Goal: Task Accomplishment & Management: Manage account settings

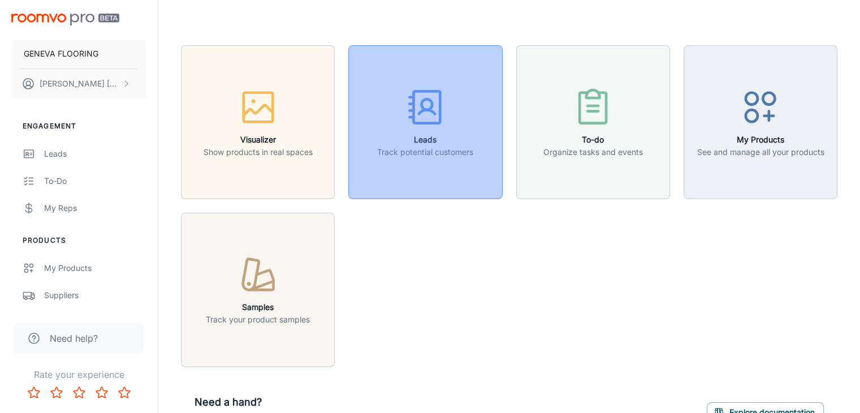
click at [437, 105] on icon "button" at bounding box center [425, 107] width 42 height 42
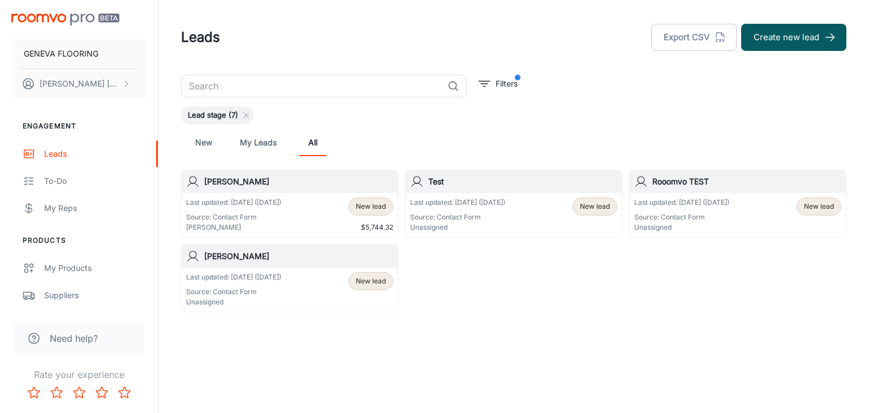
click at [298, 214] on div "Last updated: [DATE] ([DATE]) Source: Contact Form [PERSON_NAME] New lead $5,74…" at bounding box center [289, 214] width 207 height 35
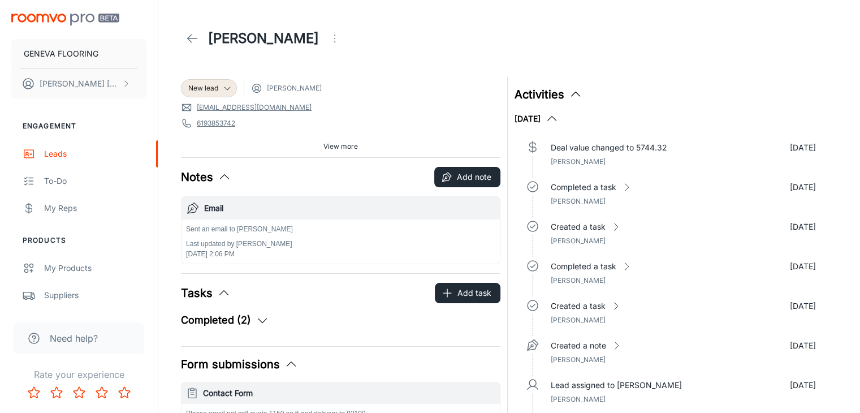
click at [194, 41] on icon at bounding box center [193, 39] width 14 height 14
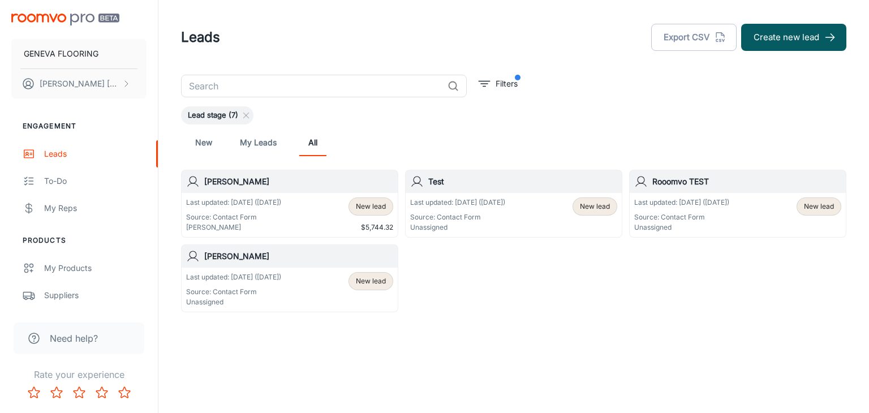
click at [273, 256] on h6 "[PERSON_NAME]" at bounding box center [298, 256] width 189 height 12
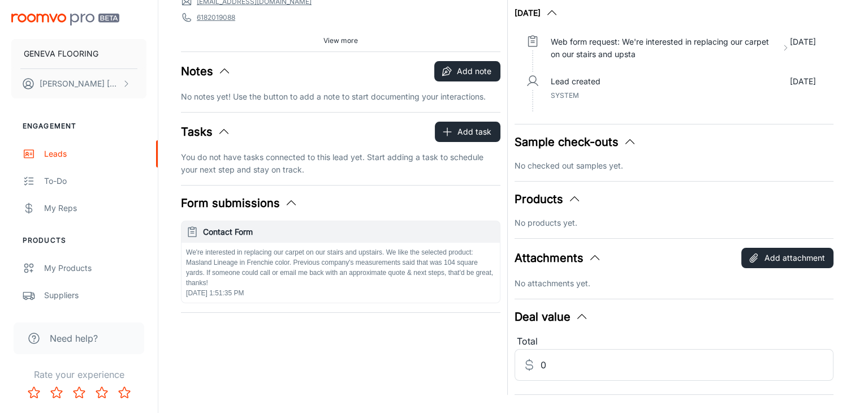
scroll to position [113, 0]
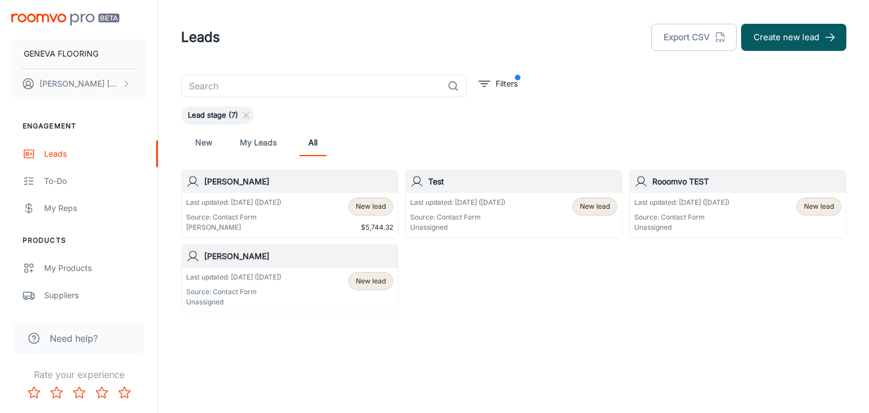
click at [489, 225] on p "Unassigned" at bounding box center [457, 227] width 95 height 10
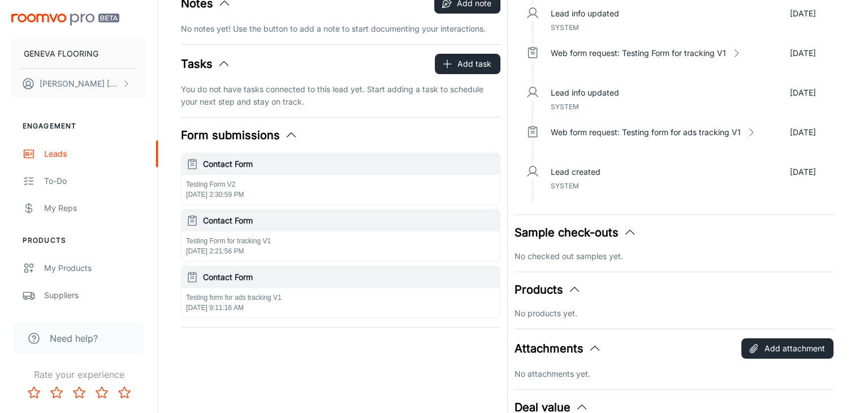
scroll to position [226, 0]
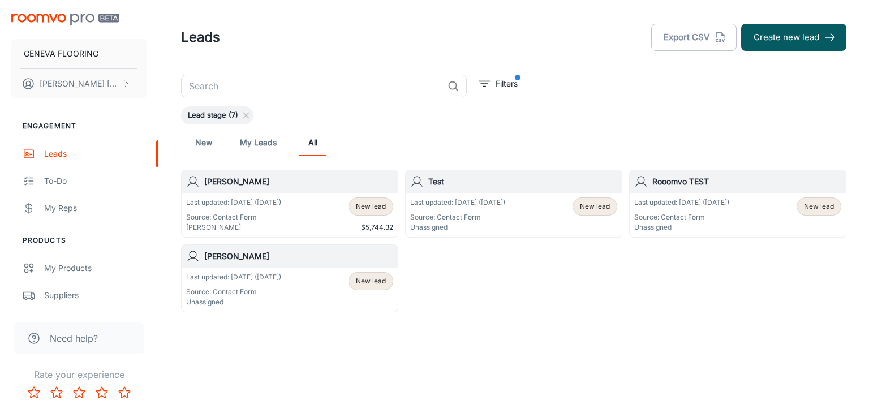
click at [729, 197] on p "Last updated: [DATE] ([DATE])" at bounding box center [681, 202] width 95 height 10
click at [281, 224] on p "[PERSON_NAME]" at bounding box center [233, 227] width 95 height 10
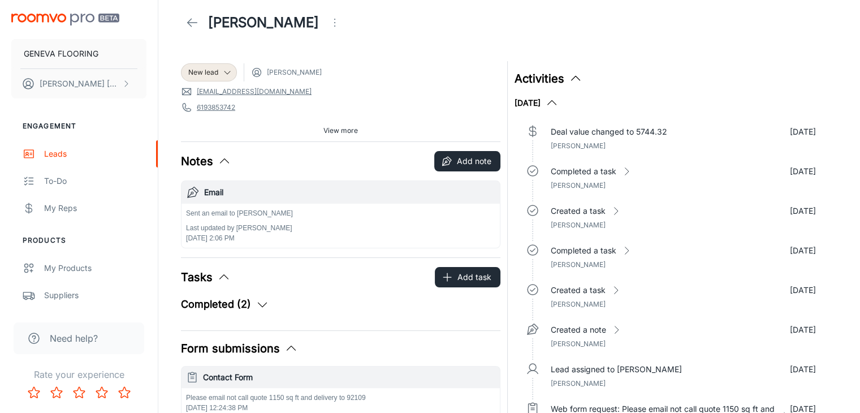
scroll to position [14, 0]
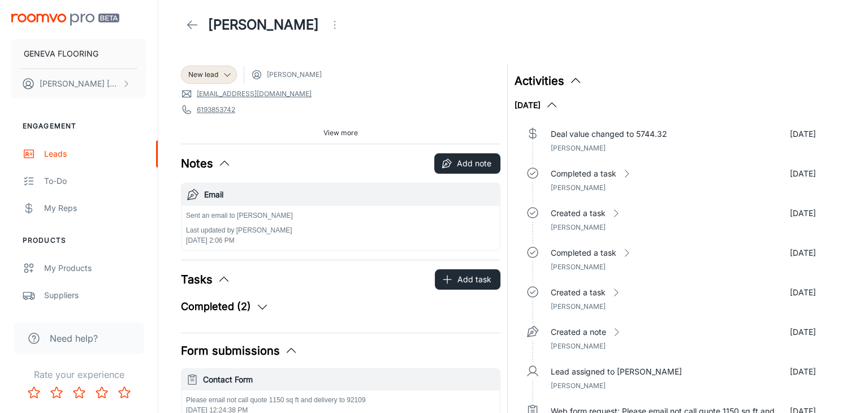
click at [264, 307] on icon "button" at bounding box center [263, 307] width 14 height 14
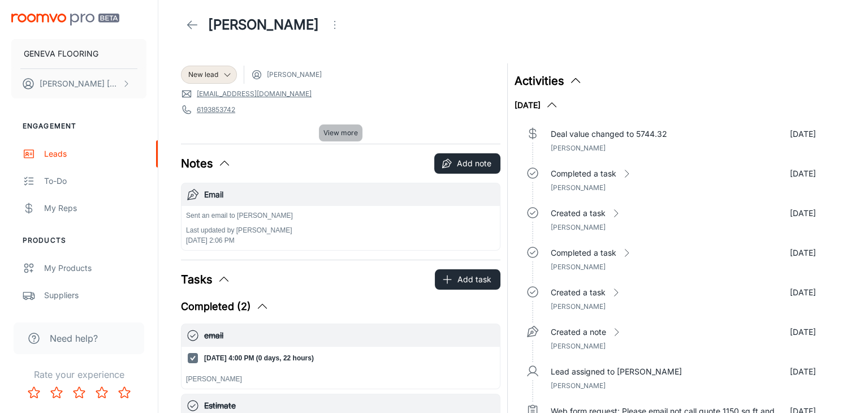
click at [340, 130] on span "View more" at bounding box center [340, 133] width 34 height 10
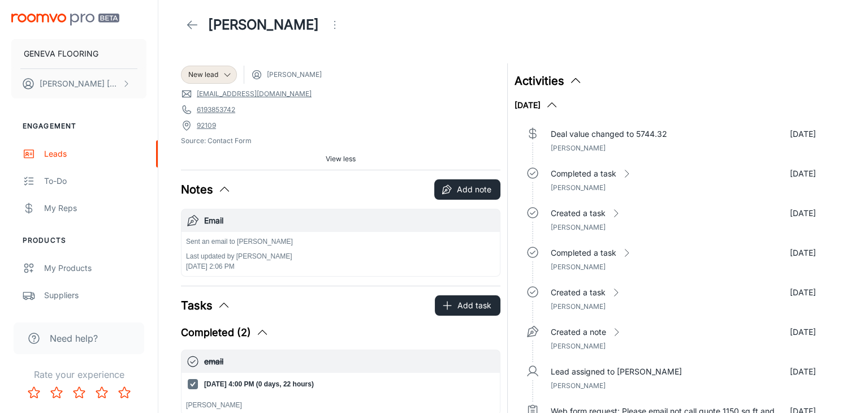
click at [338, 159] on span "View less" at bounding box center [341, 159] width 30 height 10
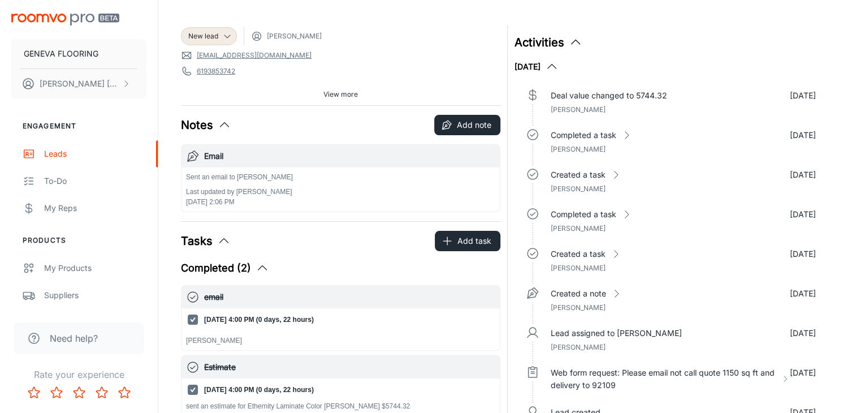
scroll to position [70, 0]
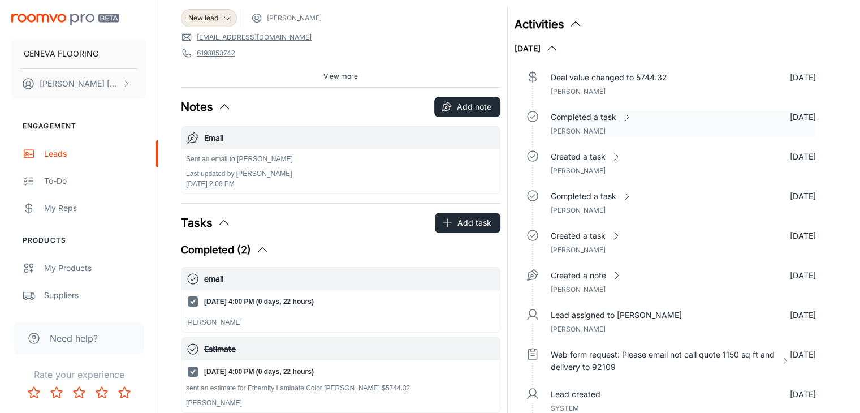
click at [611, 120] on p "Completed a task" at bounding box center [584, 117] width 66 height 12
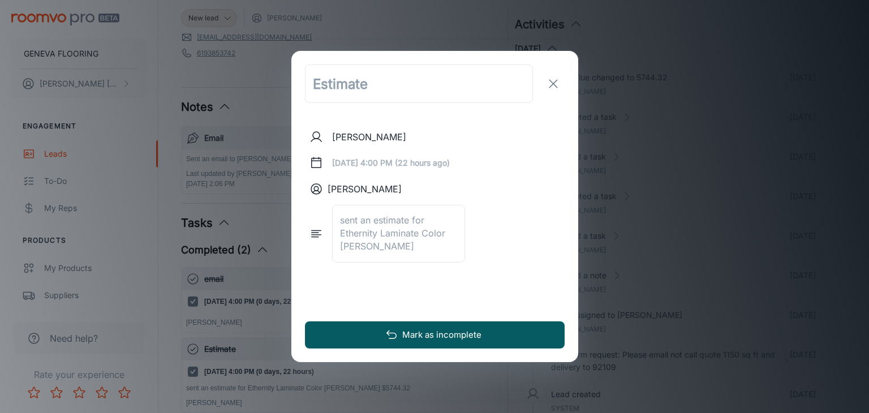
click at [546, 85] on icon "exit" at bounding box center [553, 84] width 14 height 14
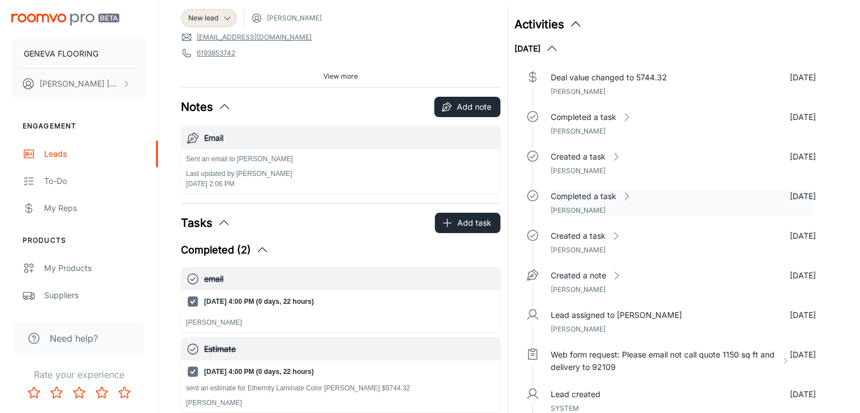
scroll to position [183, 0]
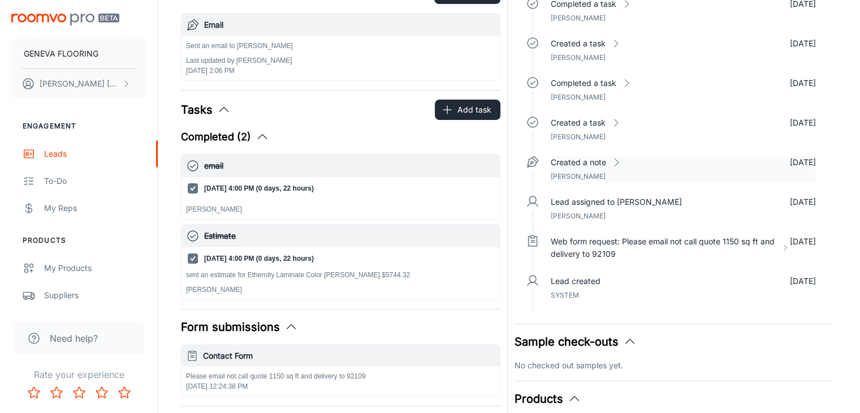
click at [611, 166] on icon at bounding box center [616, 162] width 11 height 11
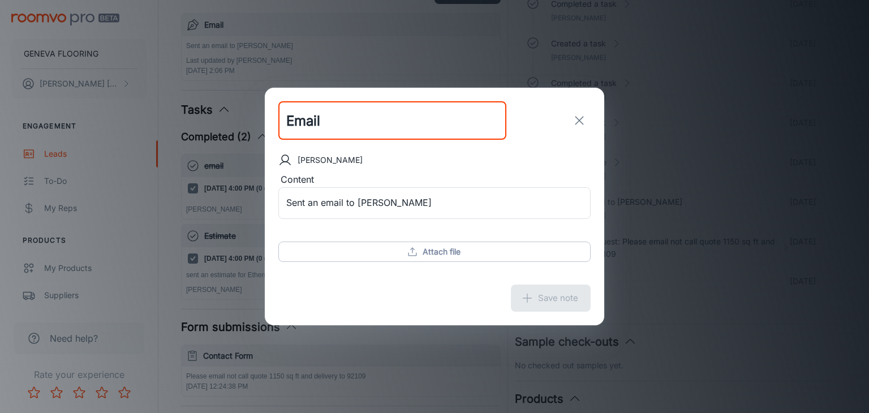
click at [577, 118] on icon "exit" at bounding box center [579, 121] width 14 height 14
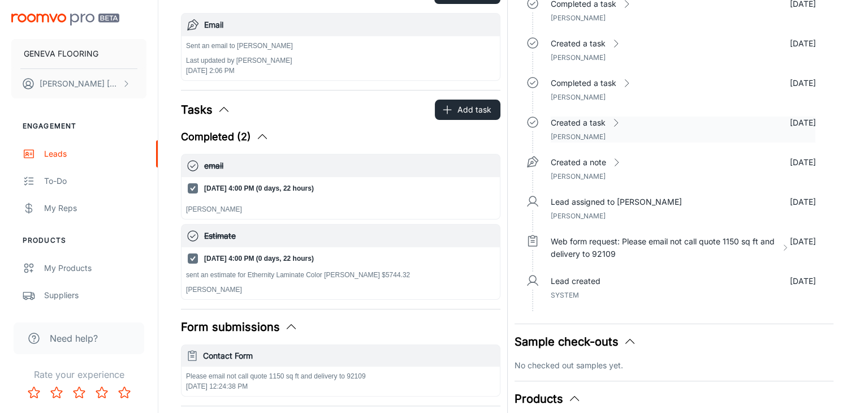
click at [603, 134] on span "[PERSON_NAME]" at bounding box center [578, 136] width 55 height 8
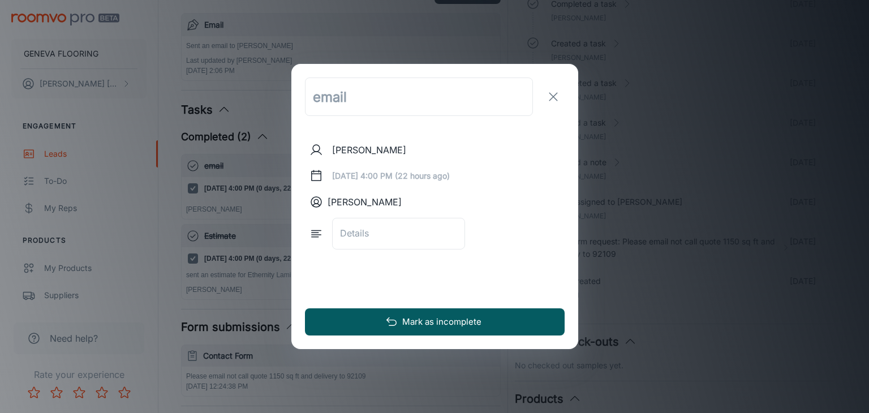
click at [543, 105] on button "exit" at bounding box center [553, 96] width 23 height 23
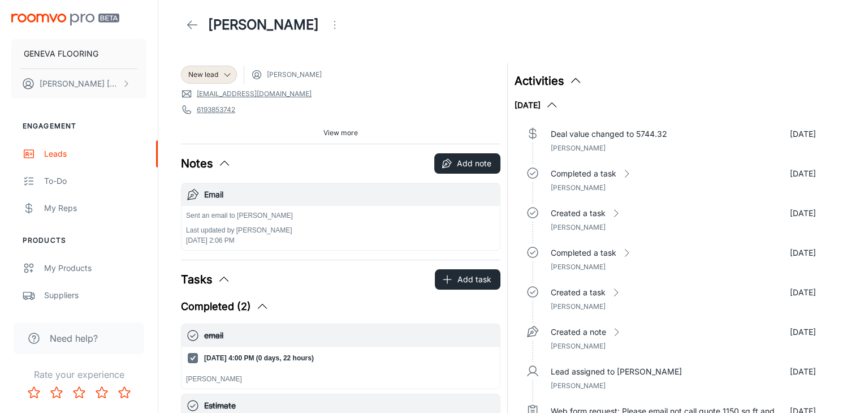
scroll to position [0, 0]
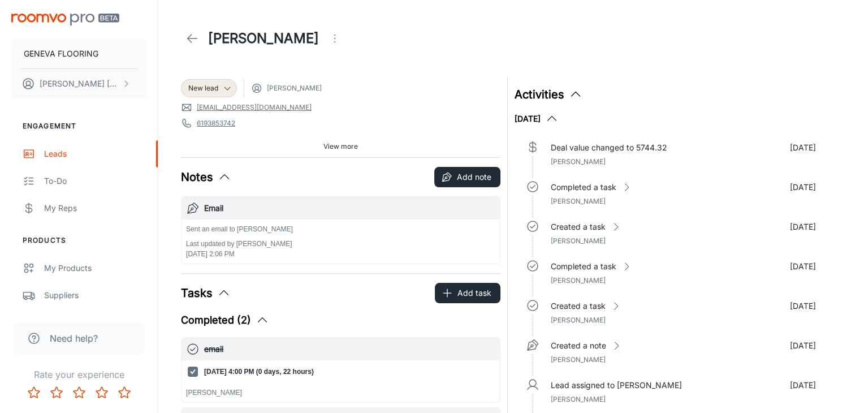
click at [189, 36] on icon at bounding box center [193, 39] width 14 height 14
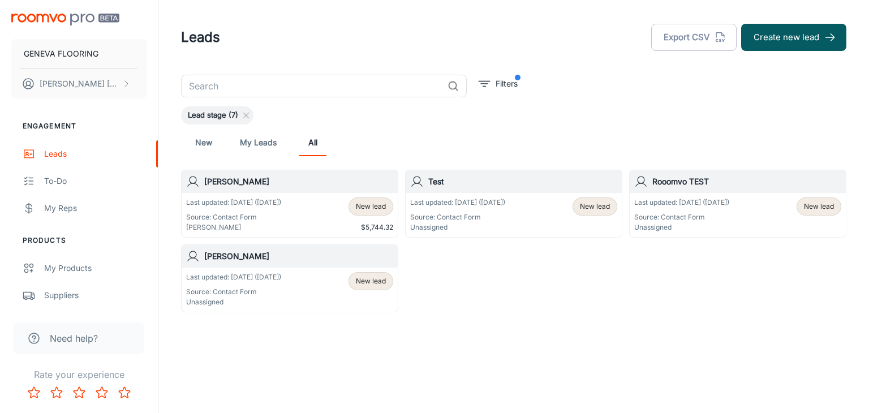
click at [249, 277] on p "Last updated: [DATE] ([DATE])" at bounding box center [233, 277] width 95 height 10
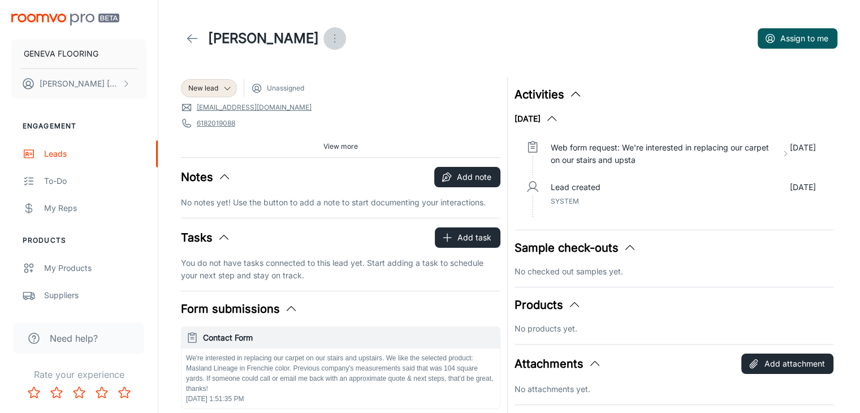
click at [323, 45] on button "Open menu" at bounding box center [334, 38] width 23 height 23
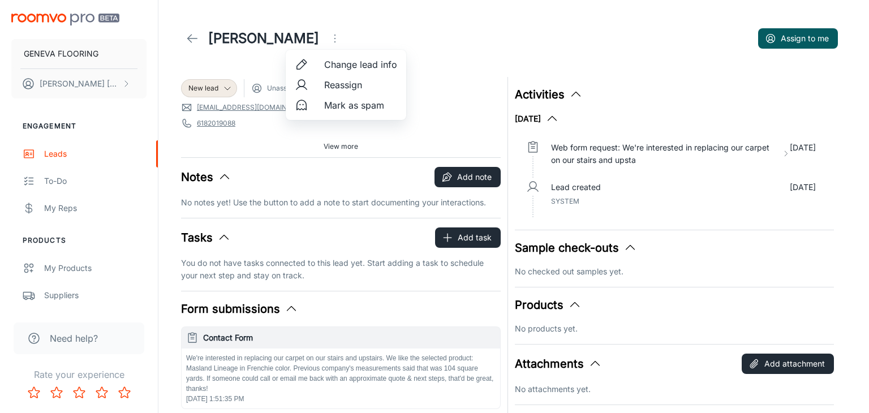
click at [450, 28] on div at bounding box center [434, 206] width 869 height 413
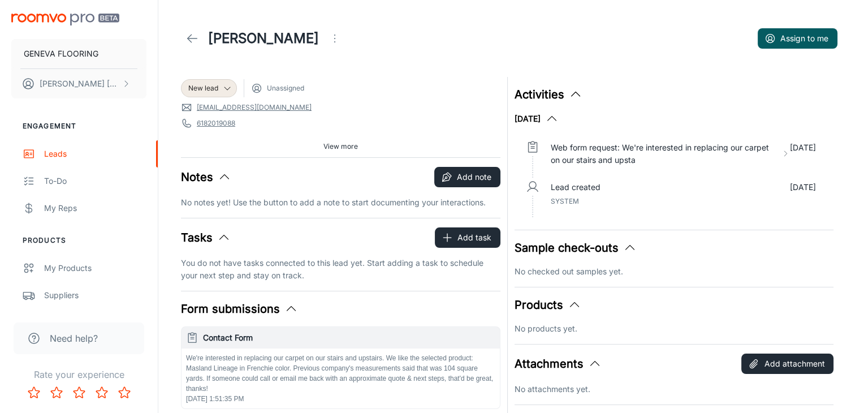
scroll to position [57, 0]
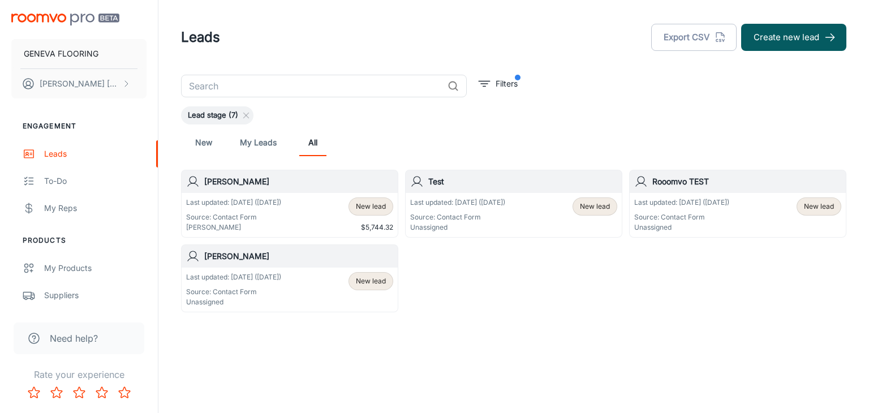
click at [579, 136] on div "New My Leads All" at bounding box center [513, 142] width 647 height 27
click at [498, 93] on span "Filters" at bounding box center [498, 86] width 45 height 23
click at [495, 88] on p "Filters" at bounding box center [506, 83] width 22 height 12
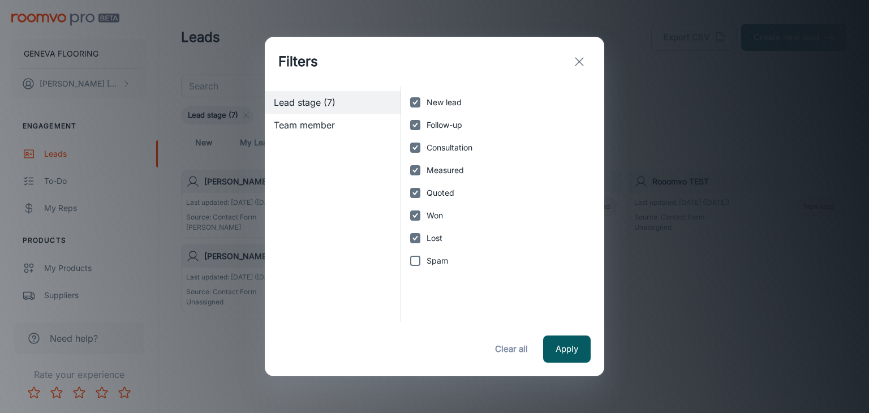
click at [587, 61] on button "exit" at bounding box center [579, 61] width 23 height 23
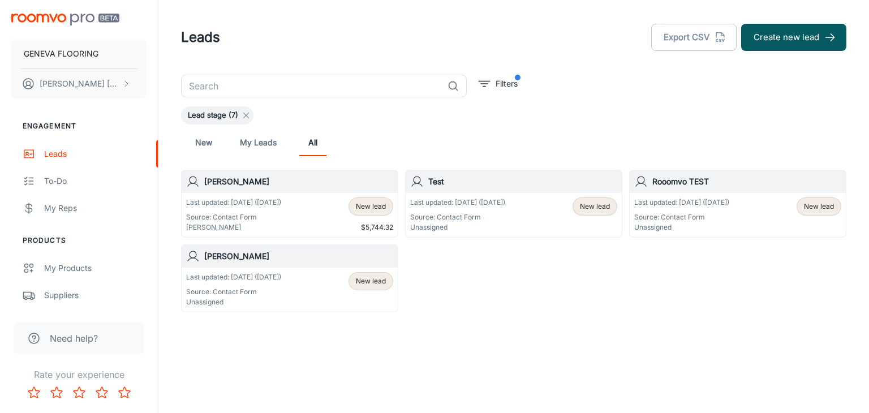
click at [249, 114] on icon at bounding box center [245, 115] width 9 height 9
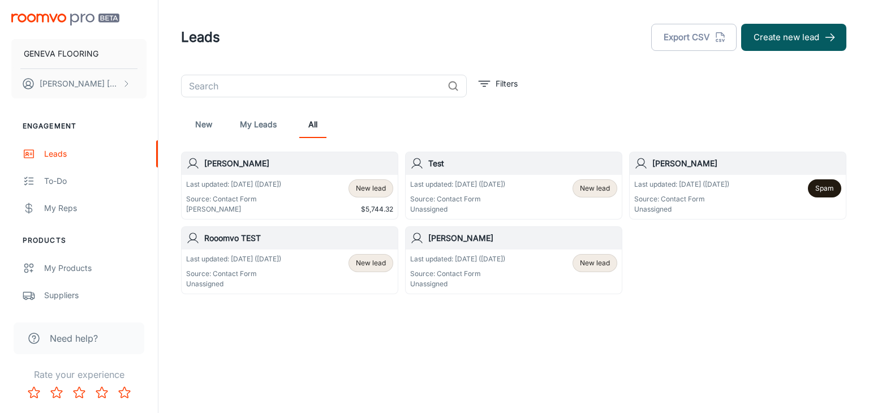
click at [367, 44] on div "Leads Export CSV Create new lead" at bounding box center [513, 37] width 665 height 29
click at [334, 43] on div "Leads Export CSV Create new lead" at bounding box center [513, 37] width 665 height 29
click at [380, 32] on div "Leads Export CSV Create new lead" at bounding box center [513, 37] width 665 height 29
click at [552, 87] on div "​ Filters New My Leads All [PERSON_NAME] Last updated: [DATE] ([DATE]) Source: …" at bounding box center [513, 184] width 692 height 219
click at [714, 200] on p "Source: Contact Form" at bounding box center [681, 199] width 95 height 10
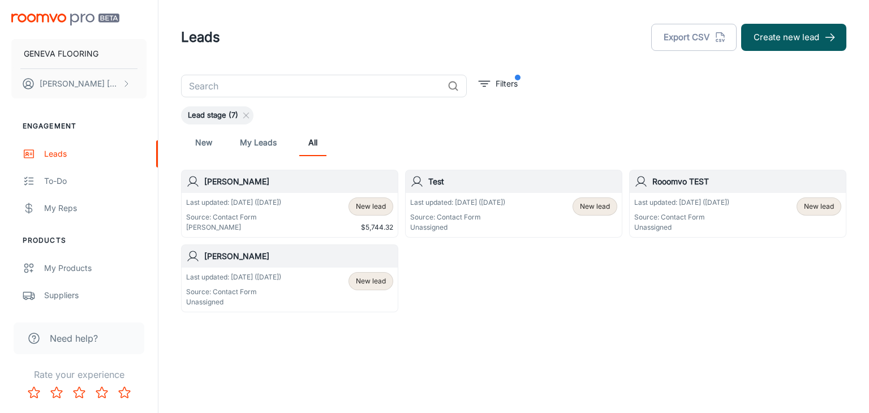
click at [276, 277] on p "Last updated: [DATE] ([DATE])" at bounding box center [233, 277] width 95 height 10
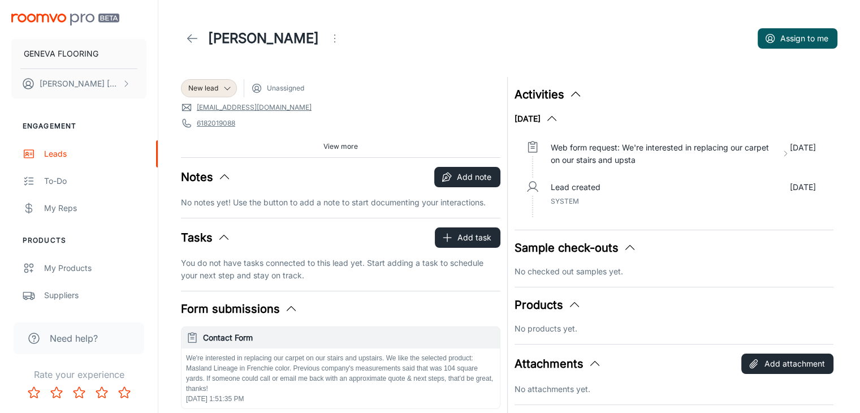
click at [323, 37] on button "Open menu" at bounding box center [334, 38] width 23 height 23
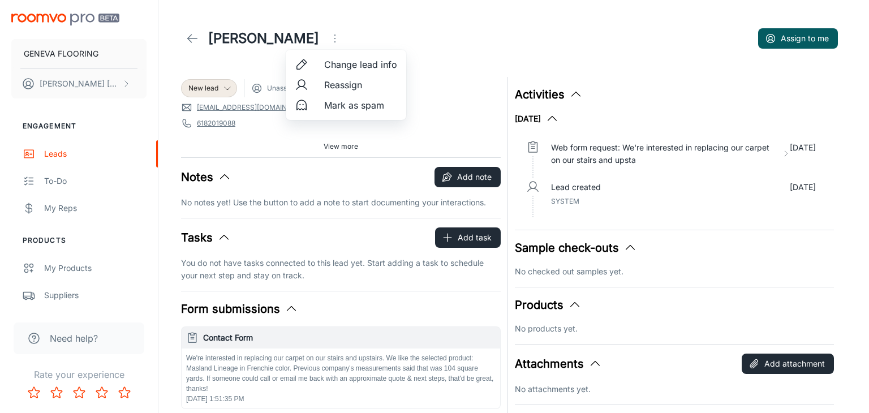
click at [346, 72] on li "Change lead info" at bounding box center [346, 64] width 120 height 20
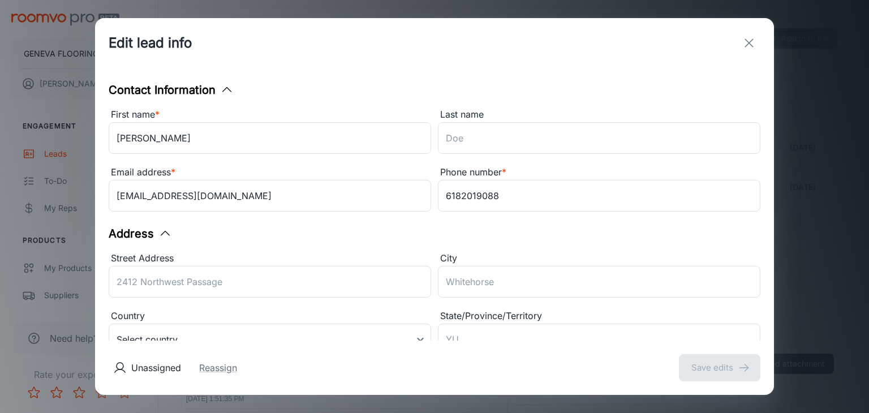
click at [747, 47] on icon "exit" at bounding box center [749, 43] width 14 height 14
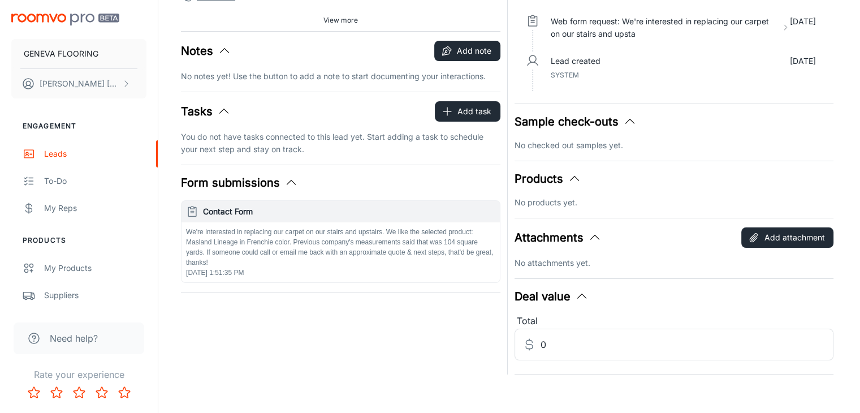
scroll to position [132, 0]
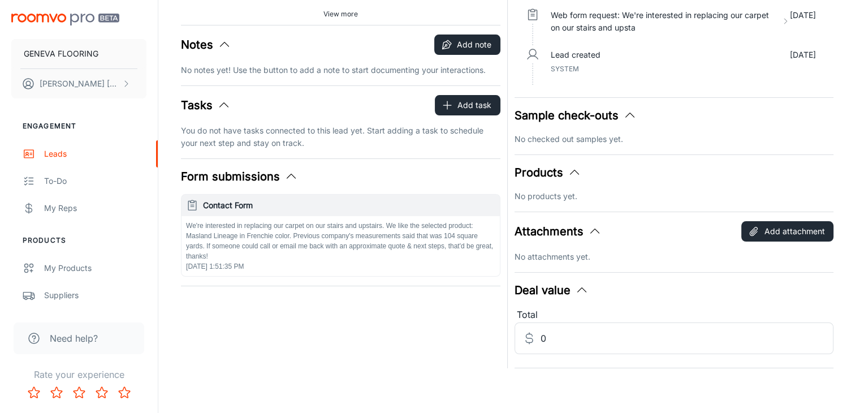
click at [207, 254] on p "We're interested in replacing our carpet on our stairs and upstairs. We like th…" at bounding box center [340, 241] width 309 height 41
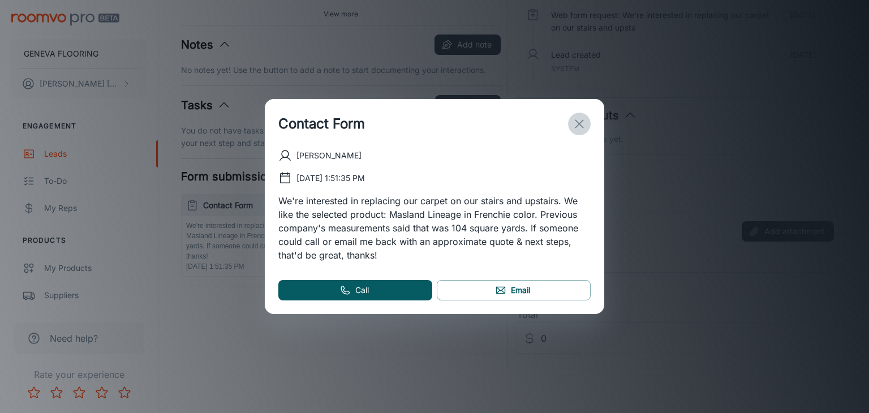
click at [584, 124] on icon "exit" at bounding box center [579, 124] width 14 height 14
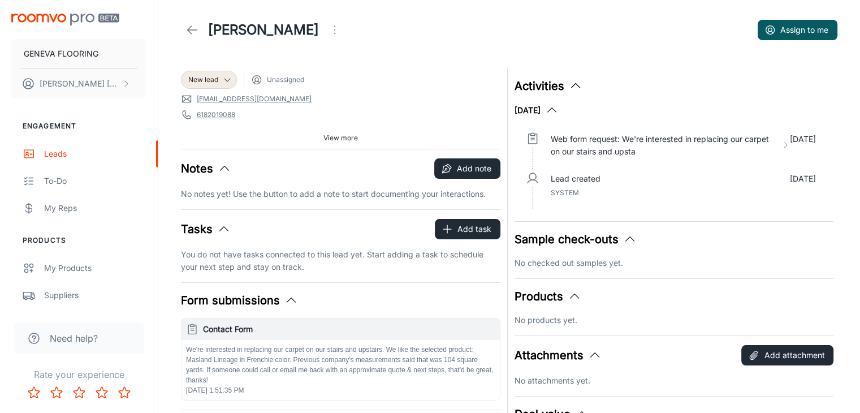
scroll to position [0, 0]
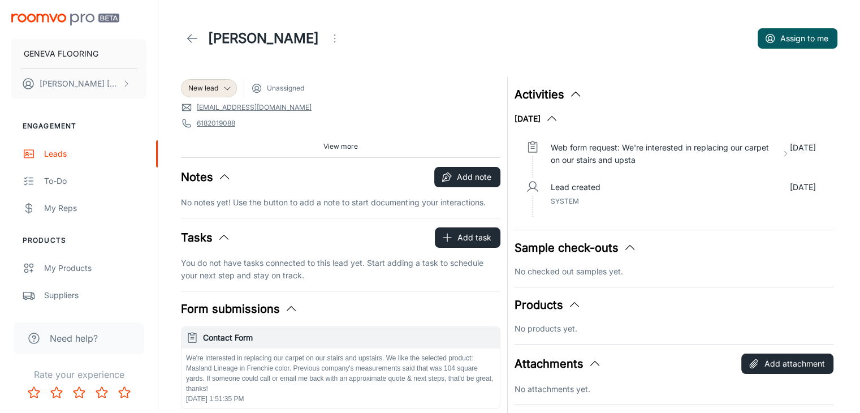
click at [348, 147] on span "View more" at bounding box center [340, 146] width 34 height 10
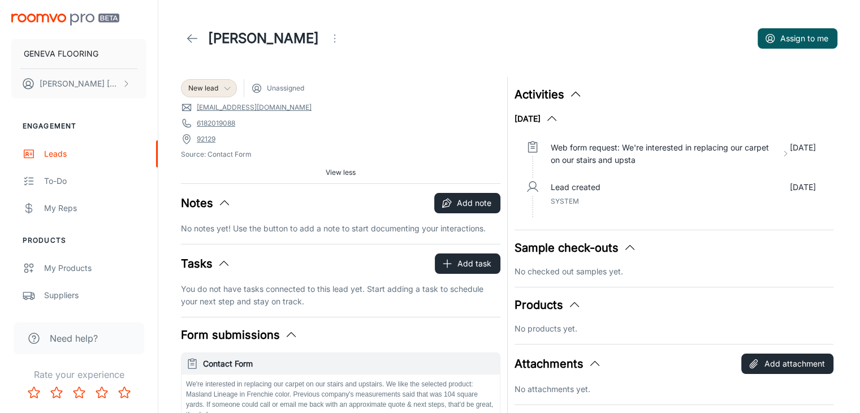
click at [224, 89] on icon at bounding box center [227, 88] width 9 height 9
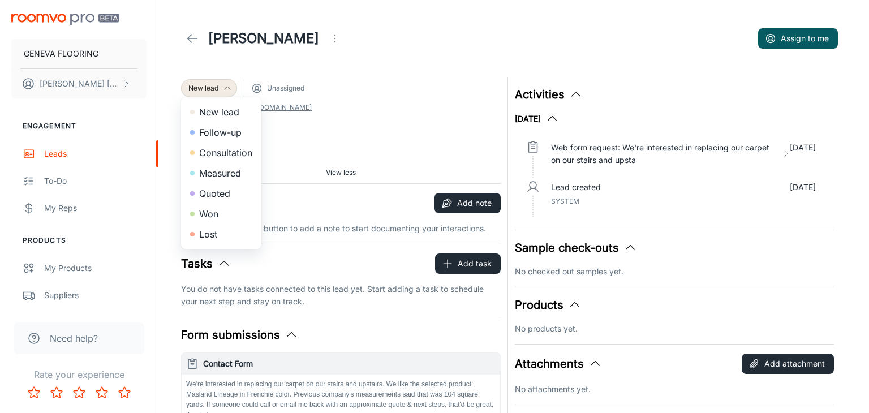
click at [619, 51] on div at bounding box center [434, 206] width 869 height 413
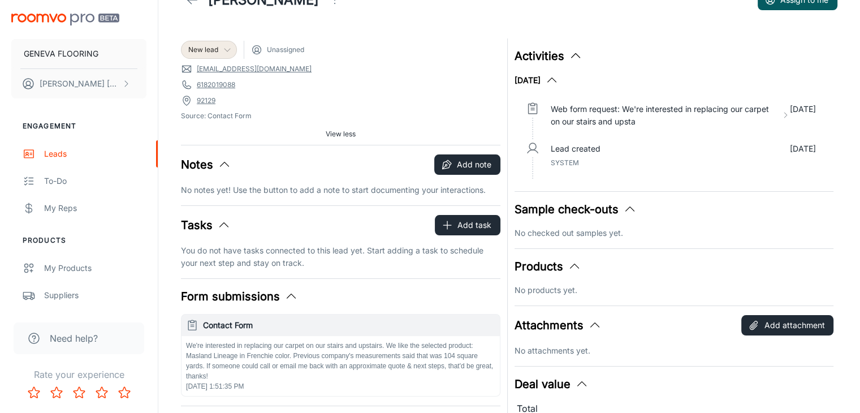
scroll to position [132, 0]
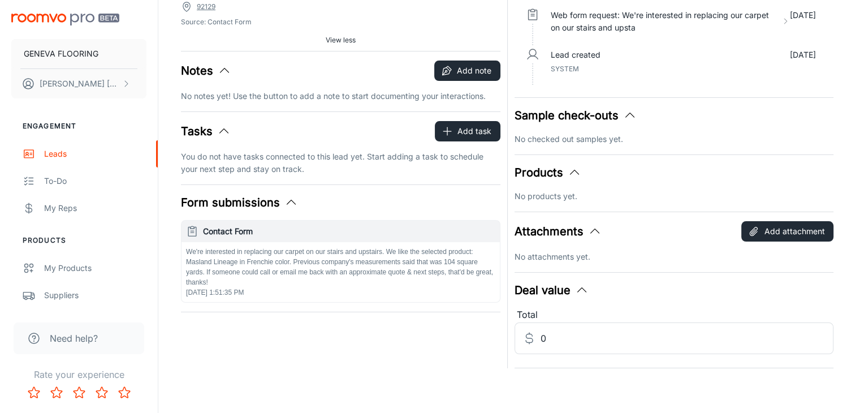
click at [218, 71] on icon "button" at bounding box center [225, 71] width 14 height 14
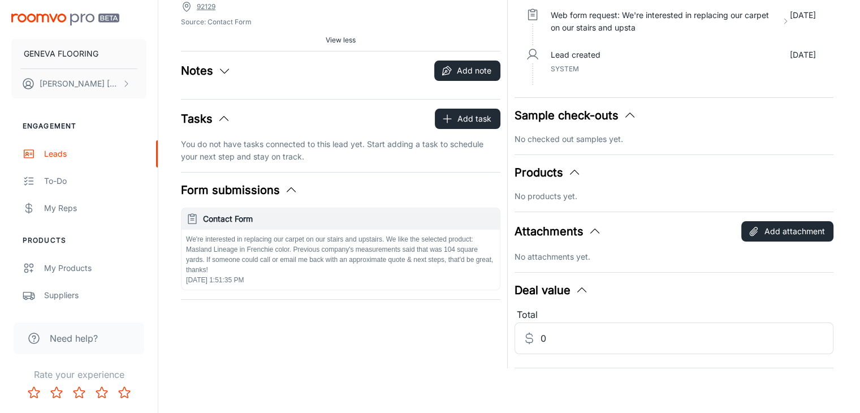
click at [222, 113] on icon "button" at bounding box center [224, 119] width 14 height 14
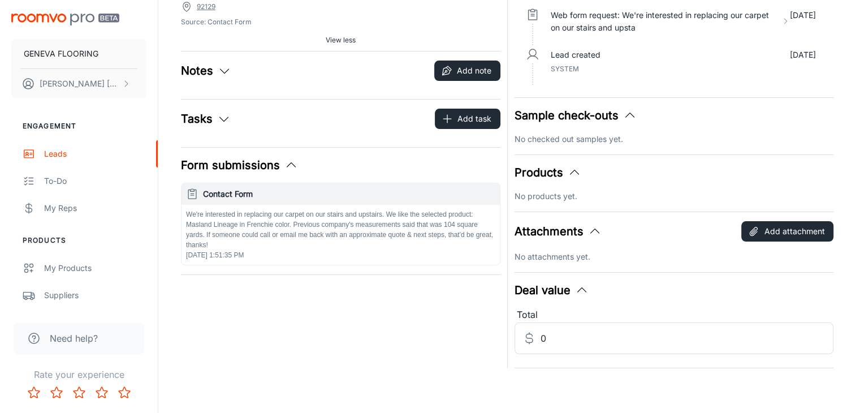
click at [292, 164] on icon "button" at bounding box center [291, 165] width 14 height 14
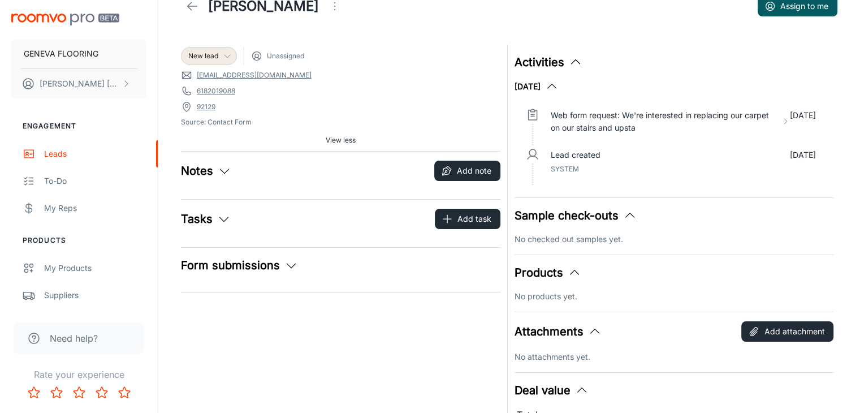
scroll to position [19, 0]
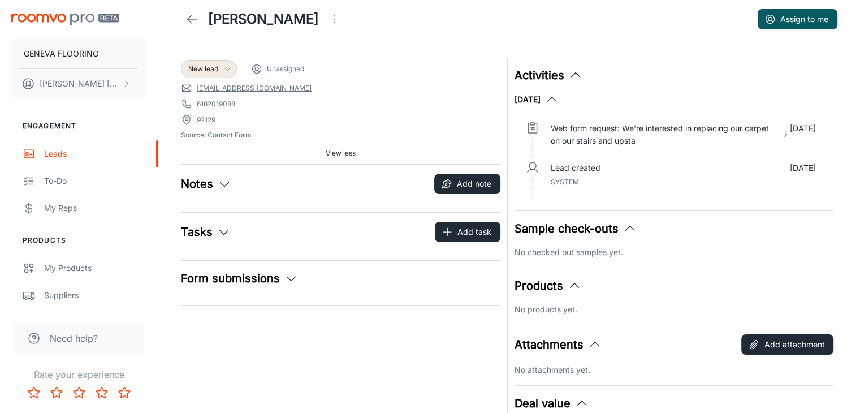
click at [559, 98] on icon "button" at bounding box center [552, 100] width 14 height 14
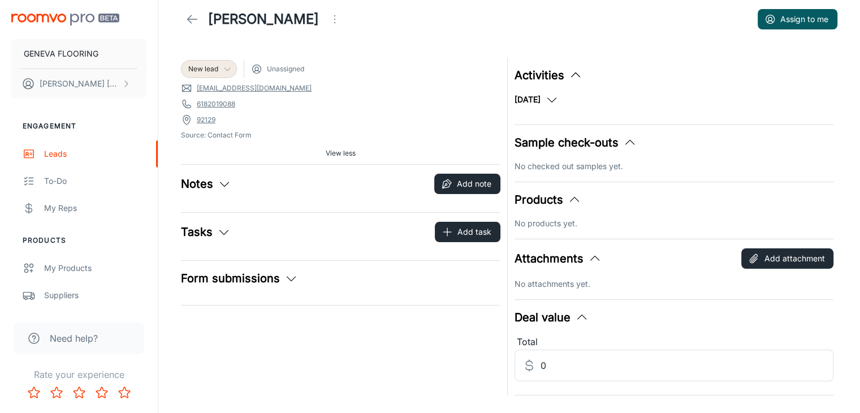
click at [559, 98] on icon "button" at bounding box center [552, 100] width 14 height 14
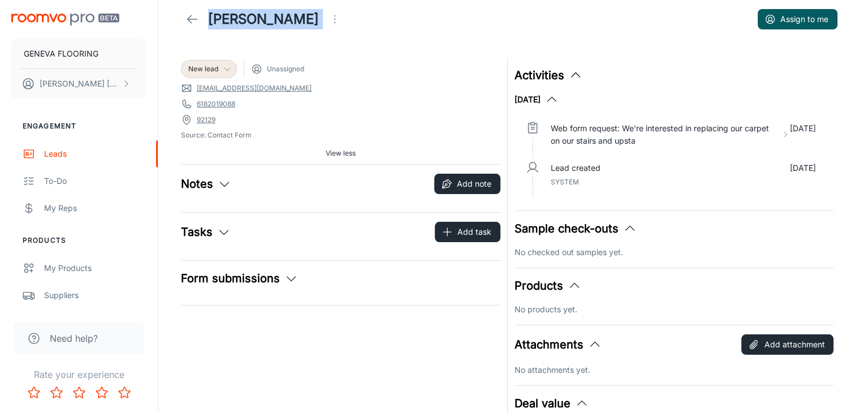
drag, startPoint x: 210, startPoint y: 16, endPoint x: 307, endPoint y: 19, distance: 96.8
click at [307, 19] on div "[PERSON_NAME]" at bounding box center [263, 19] width 165 height 23
click at [346, 70] on div "New lead Unassigned" at bounding box center [341, 69] width 320 height 18
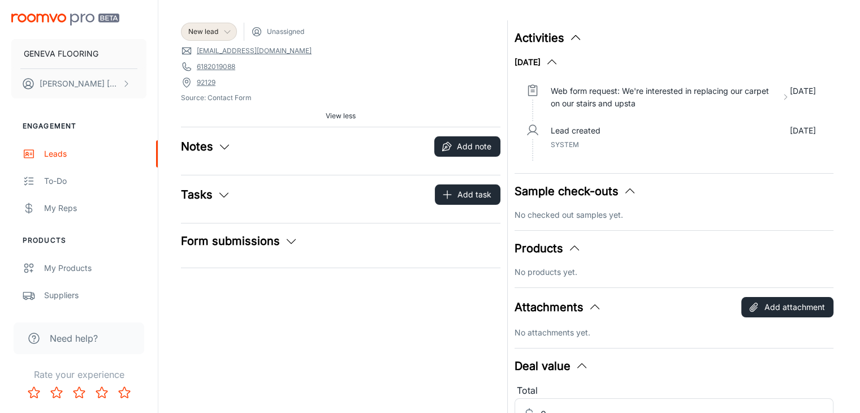
scroll to position [76, 0]
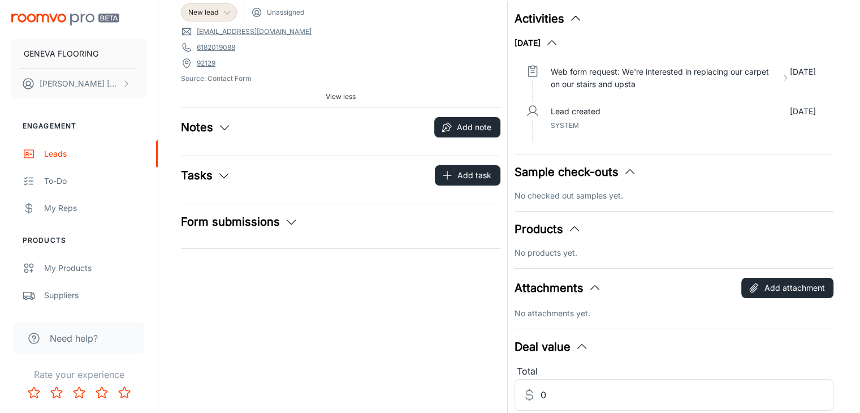
click at [225, 130] on icon "button" at bounding box center [225, 127] width 14 height 14
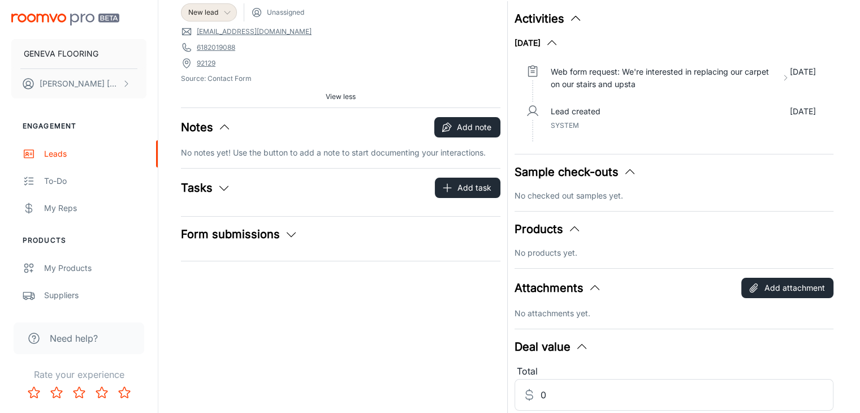
click at [226, 128] on icon "button" at bounding box center [225, 127] width 14 height 14
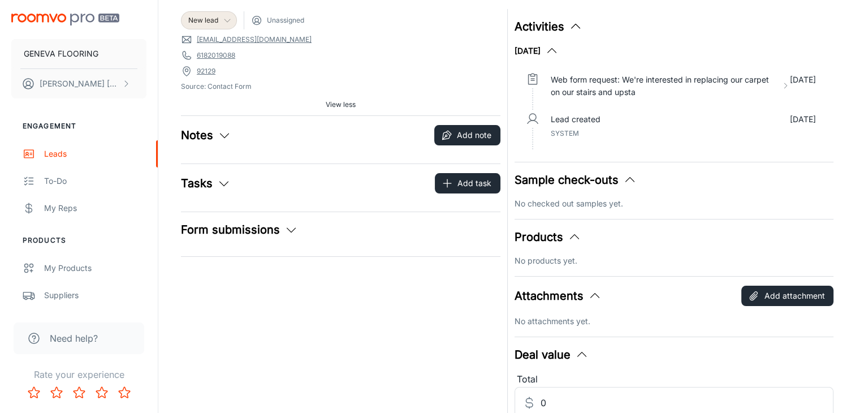
scroll to position [0, 0]
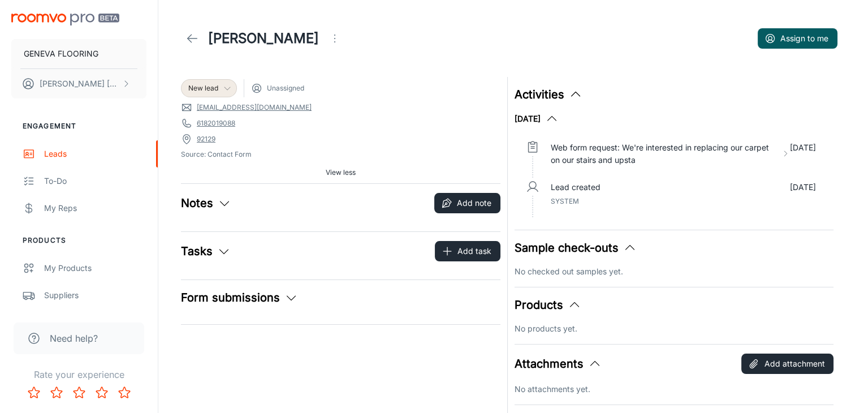
click at [276, 295] on button "Form submissions" at bounding box center [239, 297] width 117 height 17
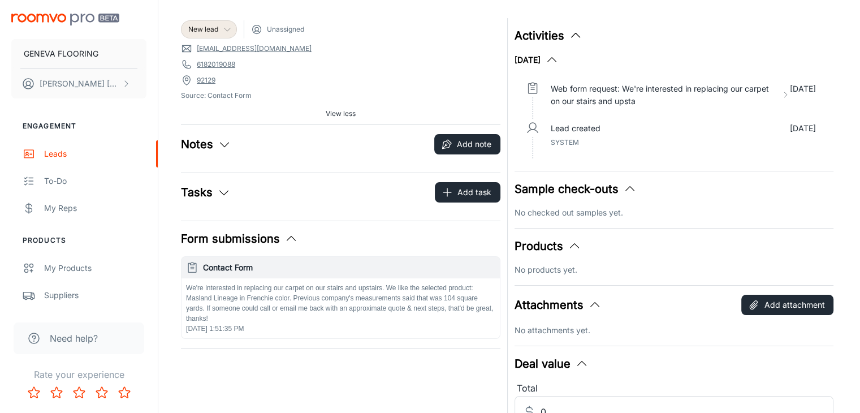
scroll to position [113, 0]
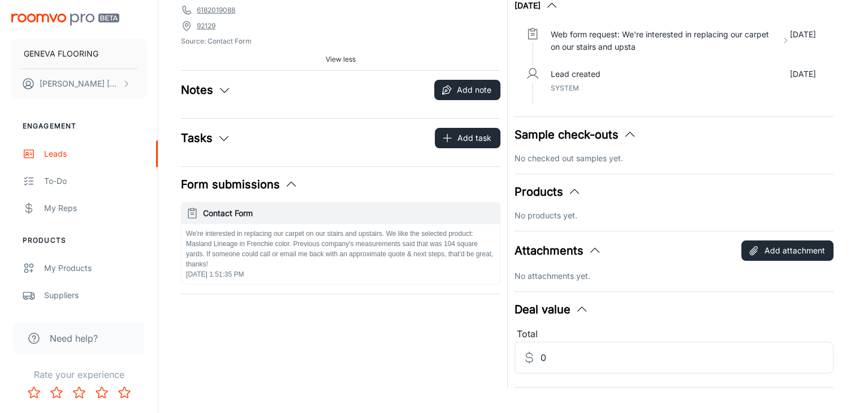
click at [433, 42] on span "Source: Contact Form" at bounding box center [341, 41] width 320 height 10
